Goal: Submit feedback/report problem

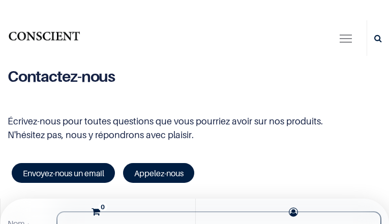
type input "fuunncnQ"
type input "[EMAIL_ADDRESS][DOMAIN_NAME]"
type input "ZGSXMaAODr"
